Goal: Browse casually: Explore the website without a specific task or goal

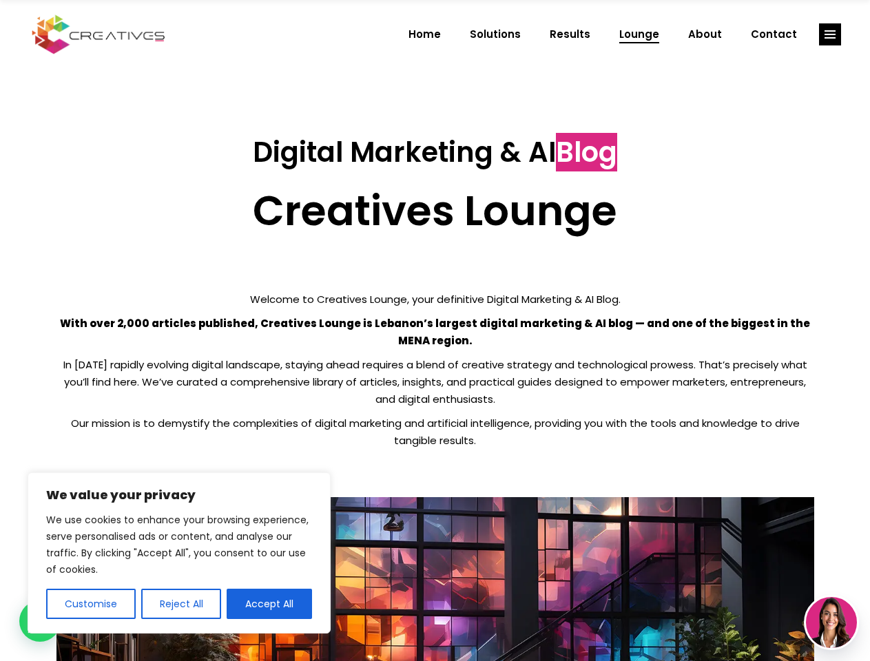
click at [434, 331] on p "With over 2,000 articles published, Creatives Lounge is Lebanon’s largest digit…" at bounding box center [434, 332] width 757 height 34
click at [90, 604] on button "Customise" at bounding box center [91, 604] width 90 height 30
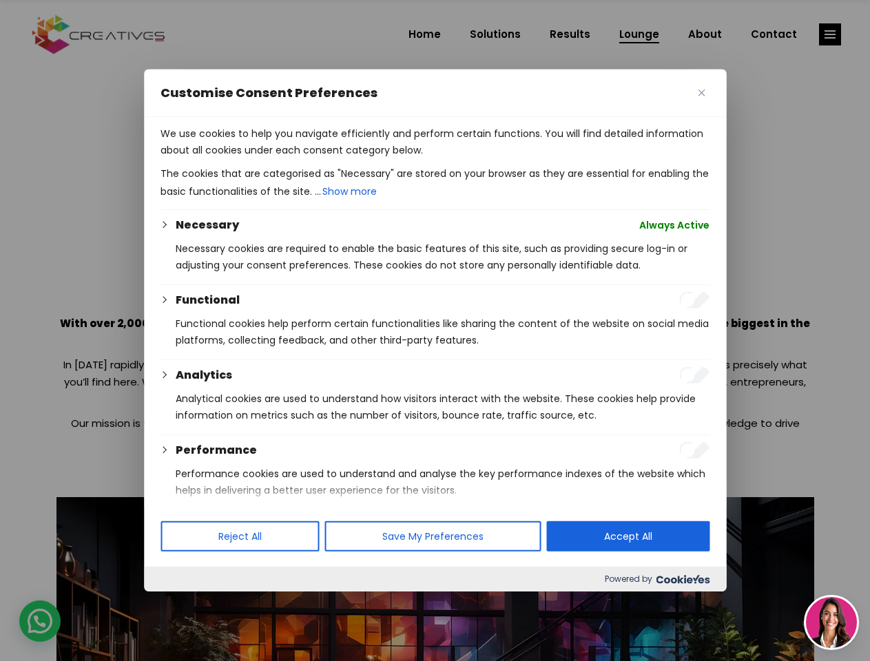
click at [180, 604] on div at bounding box center [435, 330] width 870 height 661
click at [269, 158] on p "We use cookies to help you navigate efficiently and perform certain functions. …" at bounding box center [434, 141] width 549 height 33
click at [830, 34] on div at bounding box center [435, 330] width 870 height 661
click at [831, 622] on img at bounding box center [831, 622] width 51 height 51
